Goal: Task Accomplishment & Management: Complete application form

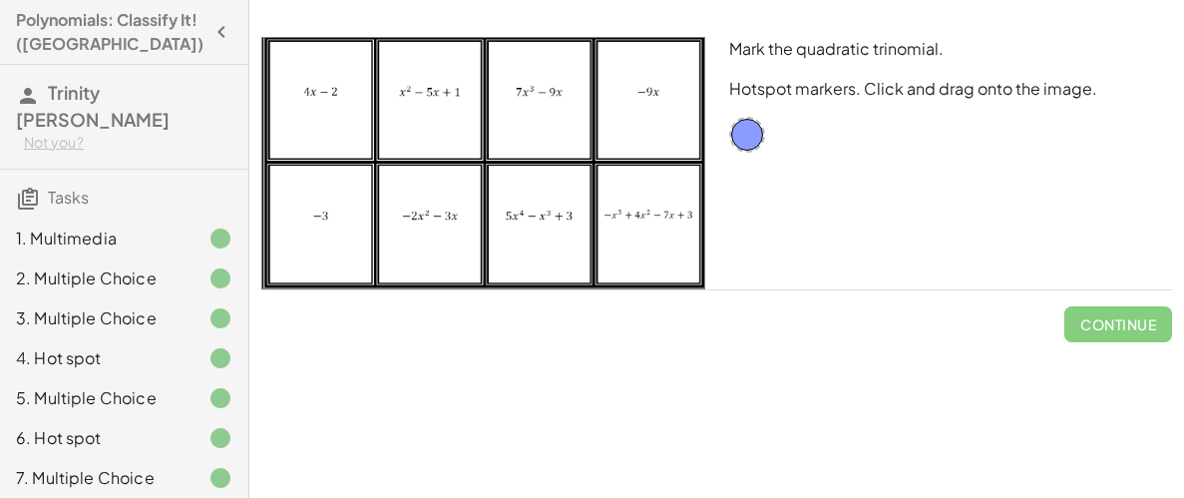
scroll to position [694, 0]
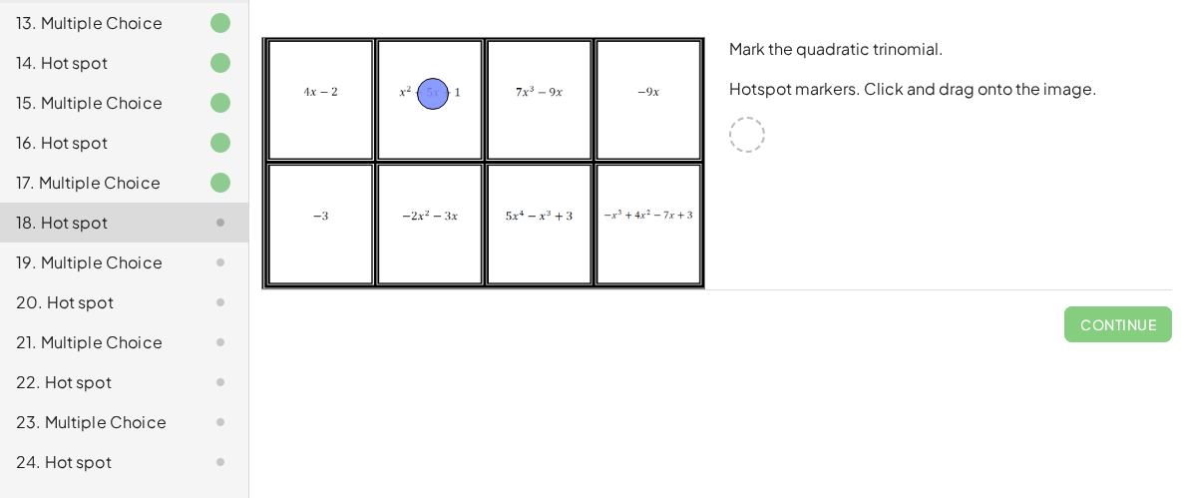
drag, startPoint x: 748, startPoint y: 137, endPoint x: 435, endPoint y: 96, distance: 315.8
click at [1126, 320] on span "Continue" at bounding box center [1118, 324] width 76 height 18
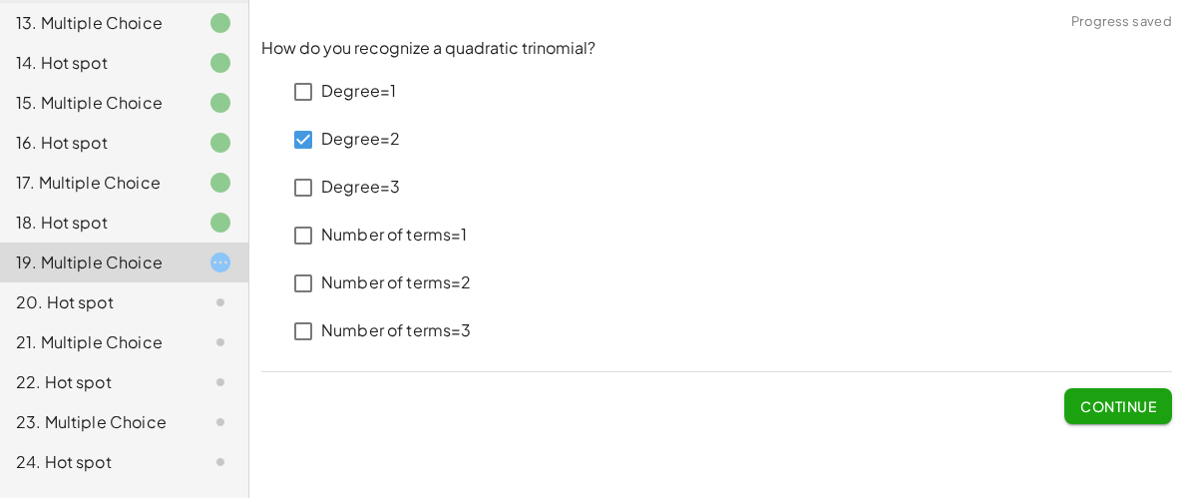
click at [352, 324] on p "Number of terms=3" at bounding box center [396, 330] width 151 height 23
click at [1159, 406] on button "Continue" at bounding box center [1118, 406] width 108 height 36
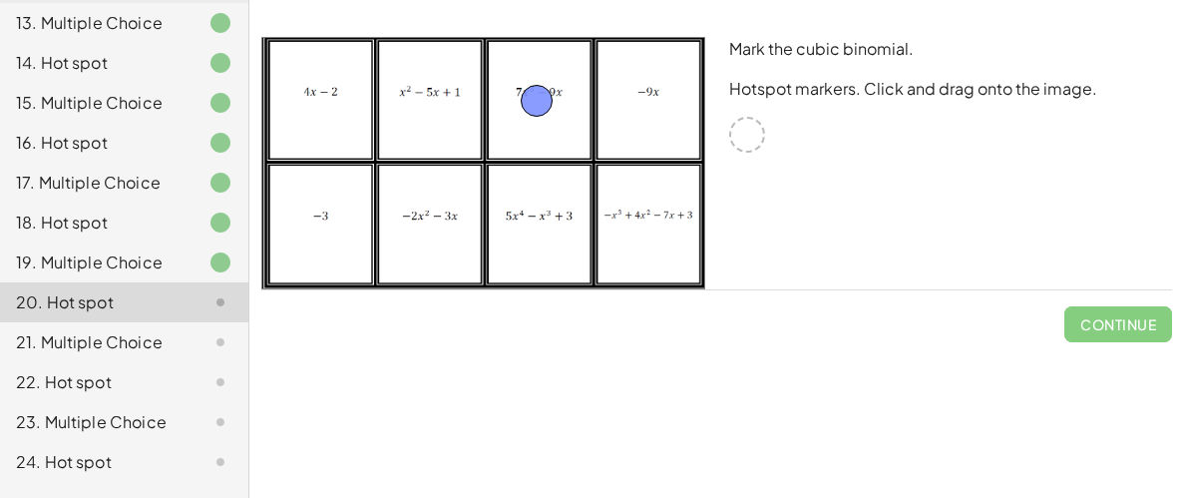
drag, startPoint x: 749, startPoint y: 131, endPoint x: 540, endPoint y: 97, distance: 212.2
click at [1107, 343] on div "Mark the cubic binomial. Hotspot markers. Click and drag onto the image. Contin…" at bounding box center [716, 189] width 935 height 329
click at [1089, 312] on button "Continue" at bounding box center [1118, 324] width 108 height 36
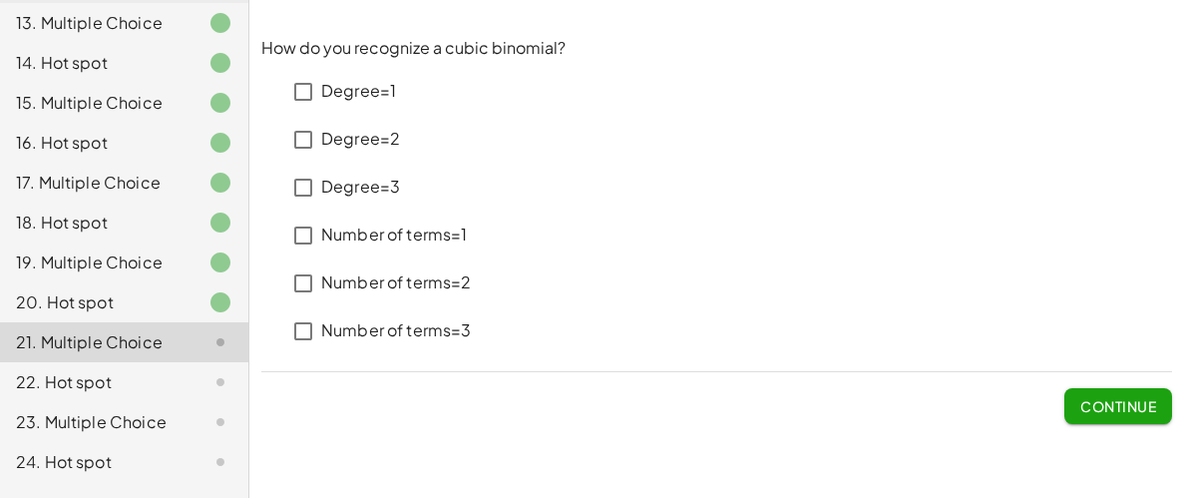
click at [372, 186] on p "Degree=3" at bounding box center [360, 187] width 79 height 23
click at [402, 278] on p "Number of terms=2" at bounding box center [396, 282] width 151 height 23
click at [1085, 401] on span "Continue" at bounding box center [1118, 406] width 76 height 18
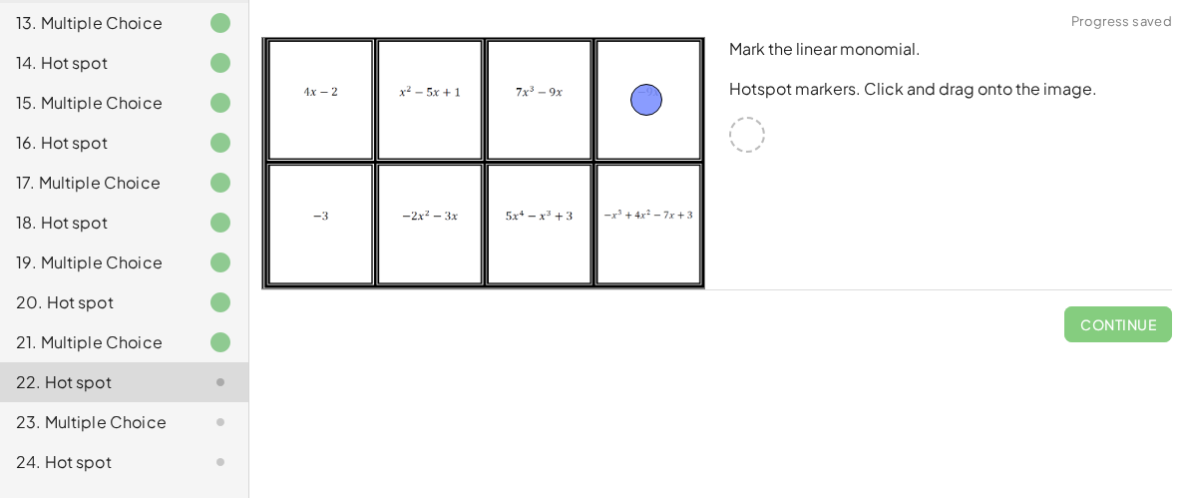
drag, startPoint x: 748, startPoint y: 142, endPoint x: 648, endPoint y: 107, distance: 105.7
click at [1080, 321] on span "Continue" at bounding box center [1118, 324] width 76 height 18
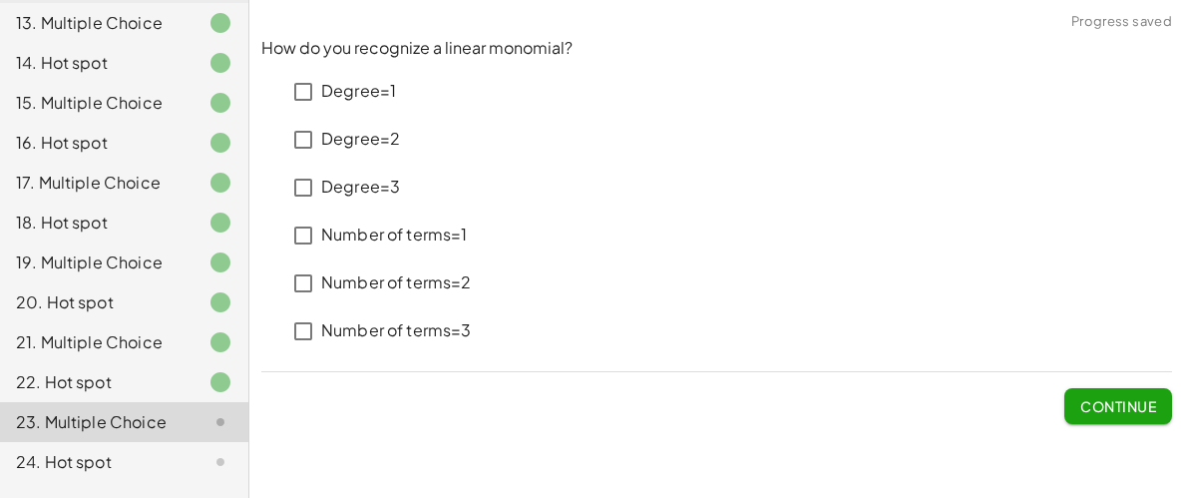
click at [359, 94] on p "Degree=1" at bounding box center [358, 91] width 75 height 23
click at [436, 235] on p "Number of terms=1" at bounding box center [394, 234] width 147 height 23
click at [1100, 414] on span "Continue" at bounding box center [1118, 406] width 76 height 18
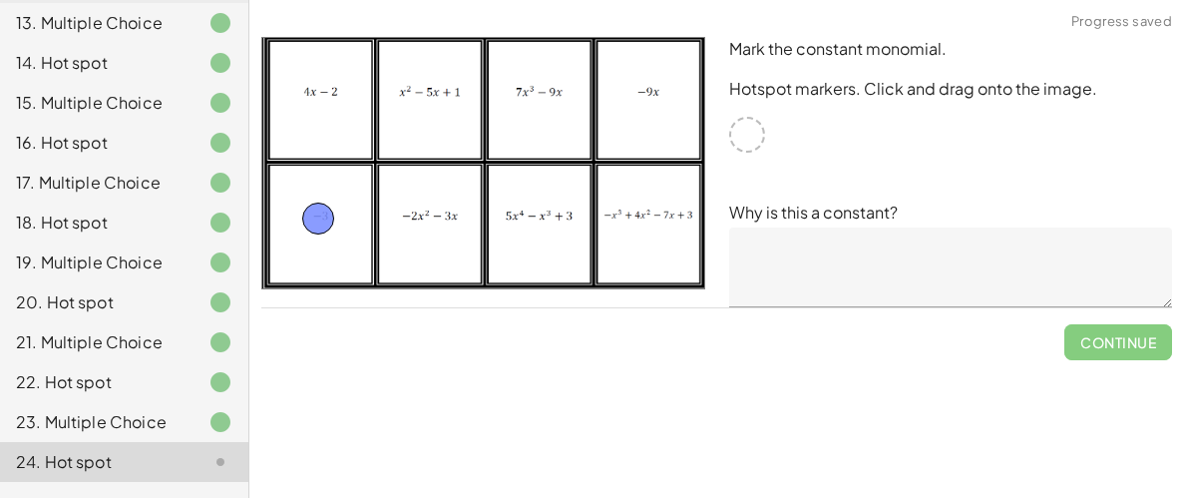
drag, startPoint x: 758, startPoint y: 133, endPoint x: 330, endPoint y: 216, distance: 436.0
click at [895, 284] on textarea at bounding box center [951, 267] width 444 height 80
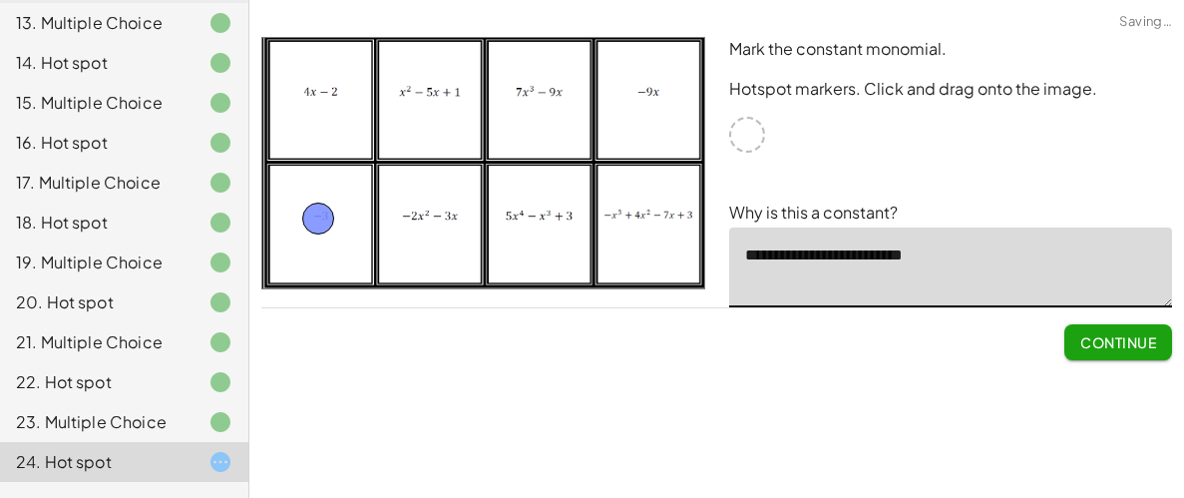
type textarea "**********"
click at [1146, 350] on span "Continue" at bounding box center [1118, 342] width 76 height 18
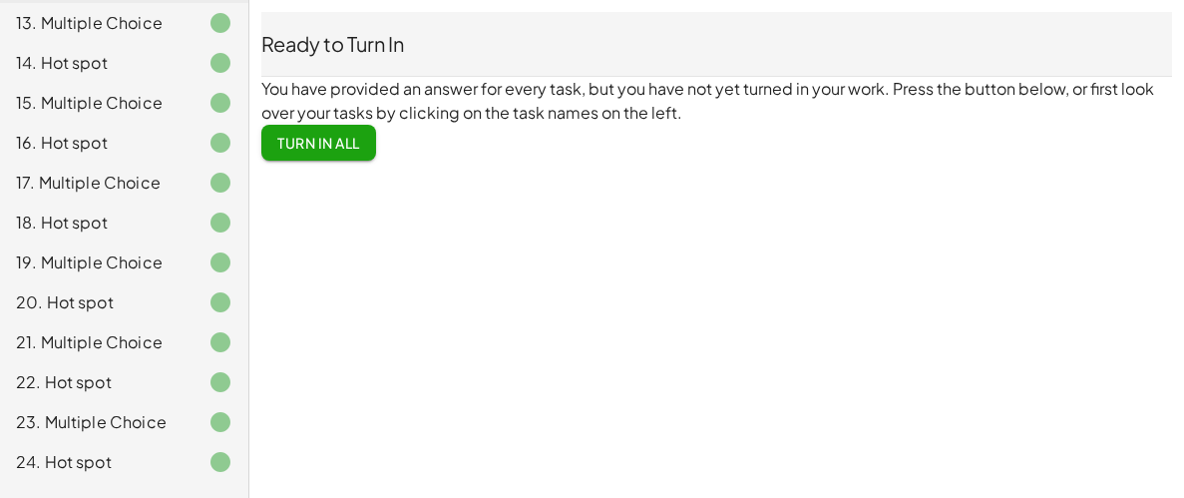
click at [345, 138] on span "Turn In All" at bounding box center [318, 143] width 83 height 18
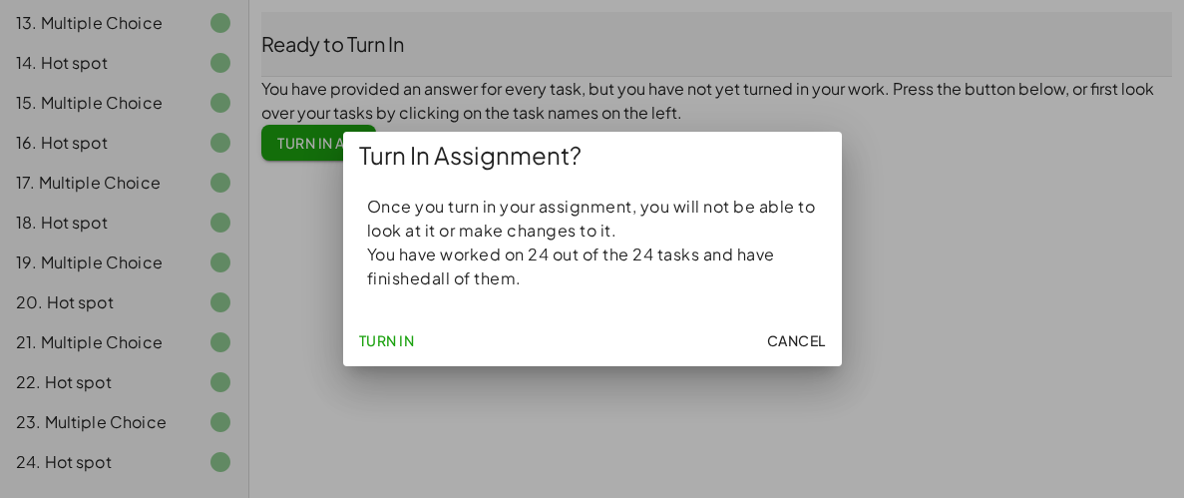
click at [370, 334] on span "Turn In" at bounding box center [387, 340] width 56 height 18
